Goal: Information Seeking & Learning: Find specific fact

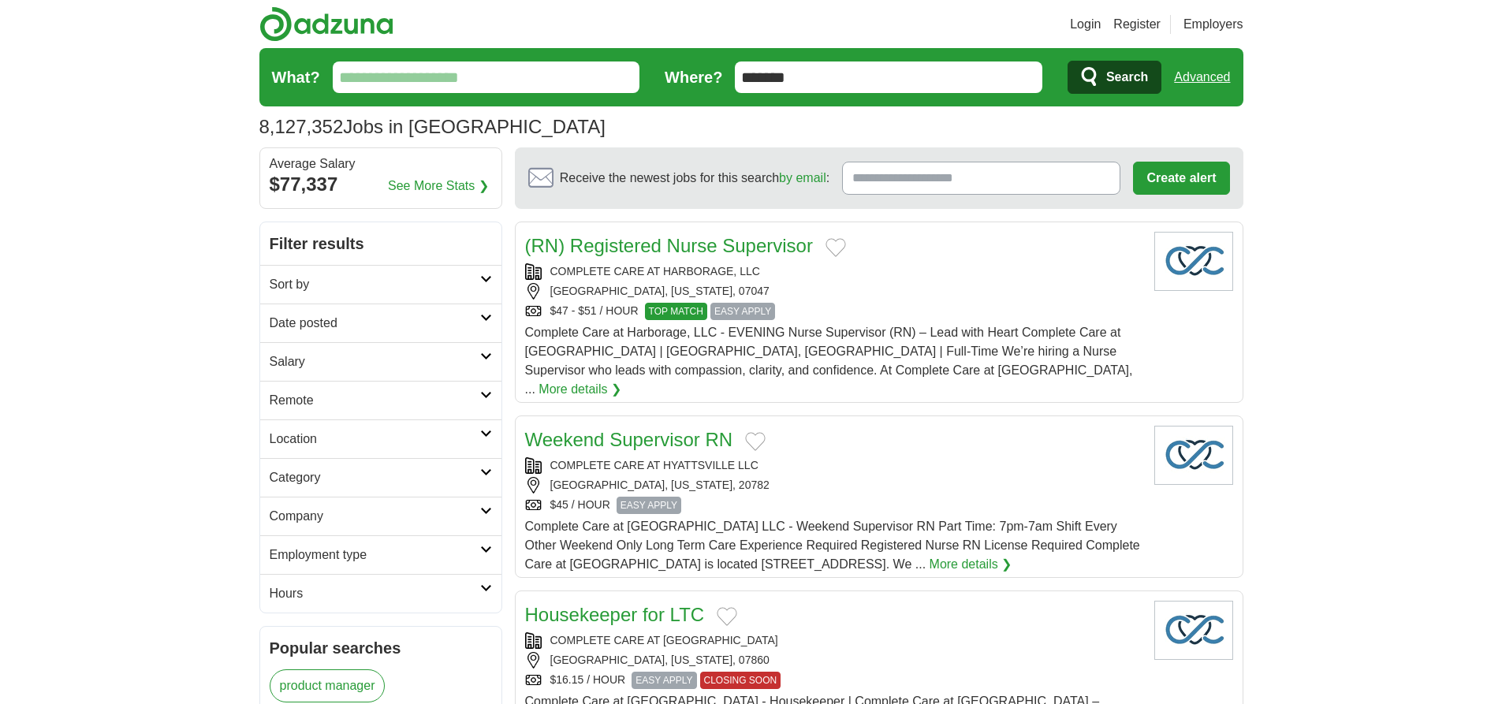
type input "*******"
click at [1201, 77] on link "Advanced" at bounding box center [1202, 77] width 56 height 32
